Goal: Information Seeking & Learning: Find specific fact

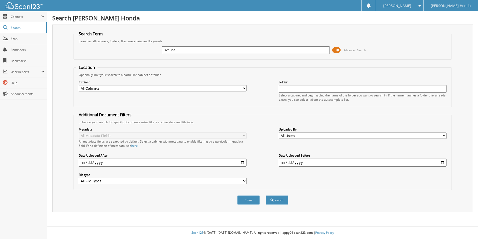
type input "824044"
click at [266, 195] on button "Search" at bounding box center [277, 199] width 23 height 9
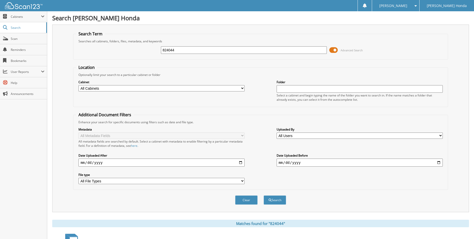
drag, startPoint x: 204, startPoint y: 50, endPoint x: 140, endPoint y: 56, distance: 64.3
click at [140, 54] on div "824044 Advanced Search" at bounding box center [260, 50] width 369 height 14
type input "824354"
click at [264, 195] on button "Search" at bounding box center [275, 199] width 23 height 9
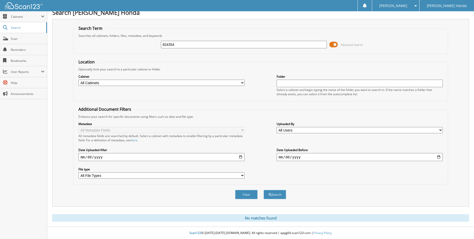
scroll to position [6, 0]
drag, startPoint x: 188, startPoint y: 43, endPoint x: 132, endPoint y: 42, distance: 55.8
click at [132, 42] on div "824354 Advanced Search" at bounding box center [260, 45] width 369 height 14
type input "824370"
click at [264, 189] on button "Search" at bounding box center [275, 193] width 23 height 9
